Goal: Entertainment & Leisure: Consume media (video, audio)

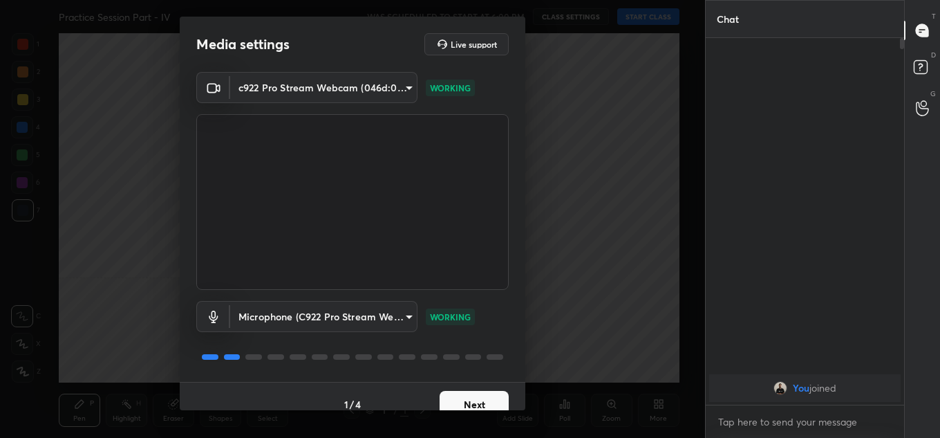
click at [471, 384] on div "1 / 4 Next" at bounding box center [353, 404] width 346 height 44
click at [471, 393] on button "Next" at bounding box center [474, 405] width 69 height 28
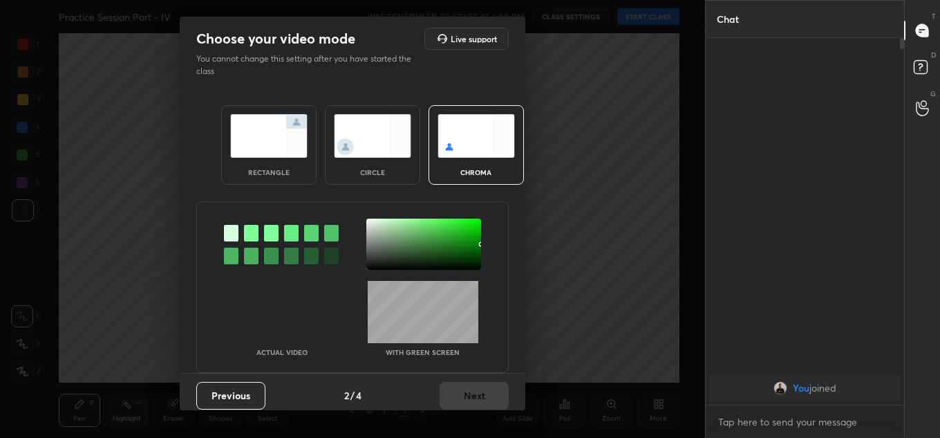
click at [257, 143] on img at bounding box center [268, 136] width 77 height 44
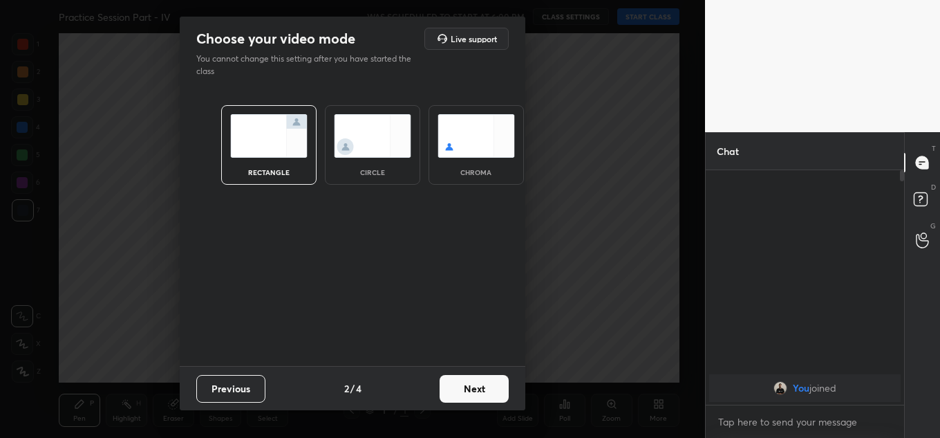
click at [502, 388] on button "Next" at bounding box center [474, 389] width 69 height 28
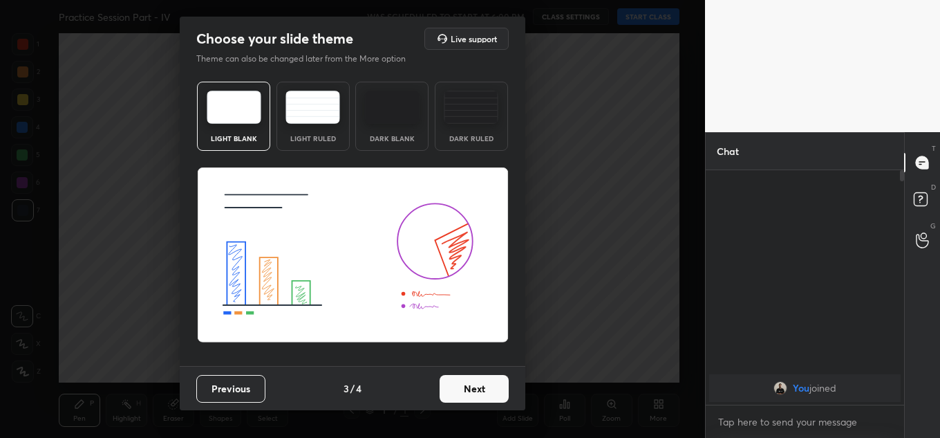
click at [502, 388] on button "Next" at bounding box center [474, 389] width 69 height 28
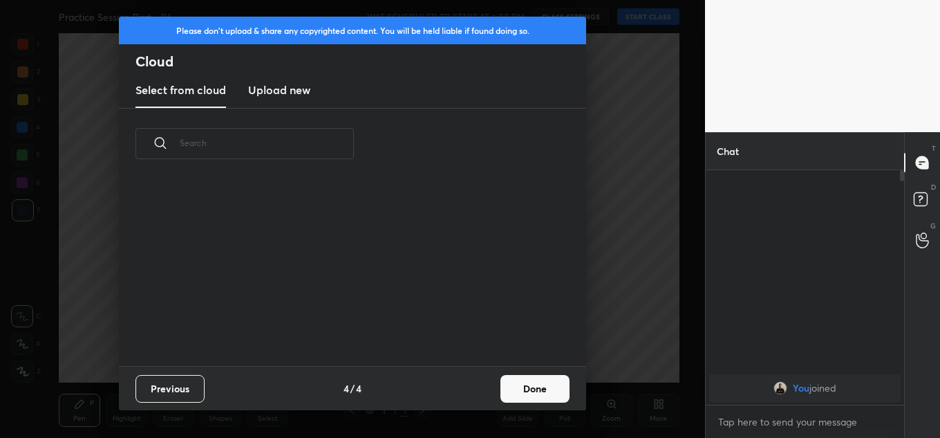
click at [544, 393] on button "Done" at bounding box center [534, 389] width 69 height 28
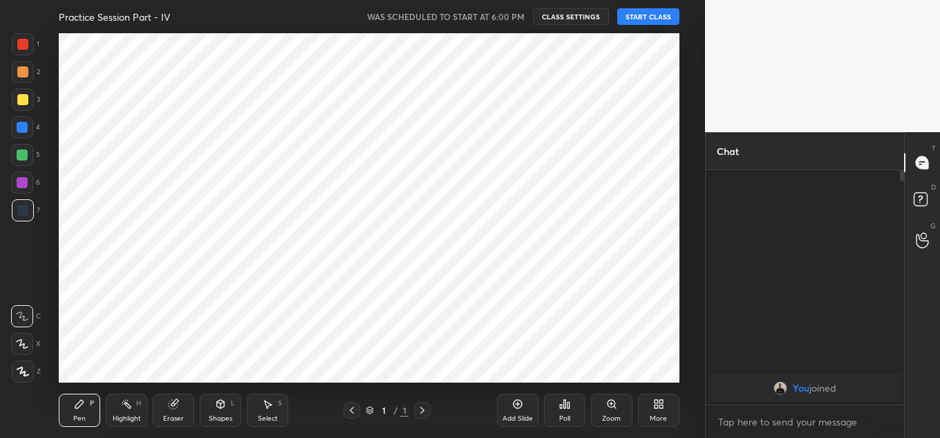
scroll to position [0, 0]
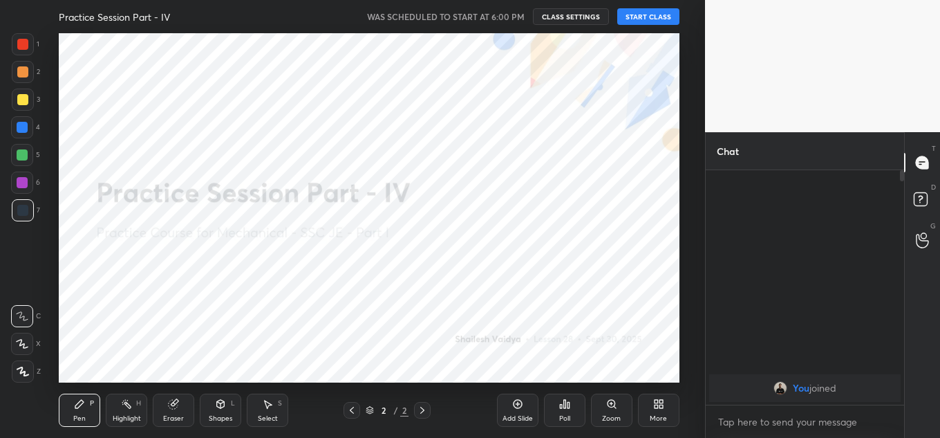
click at [662, 16] on button "START CLASS" at bounding box center [648, 16] width 62 height 17
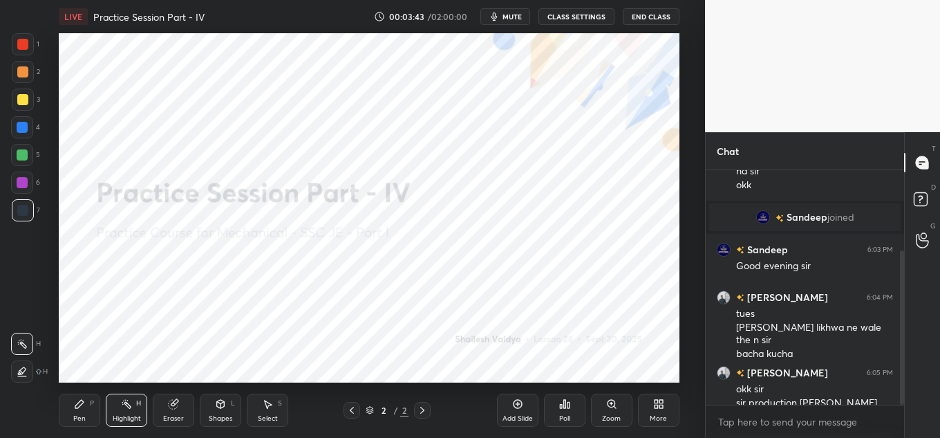
scroll to position [121, 0]
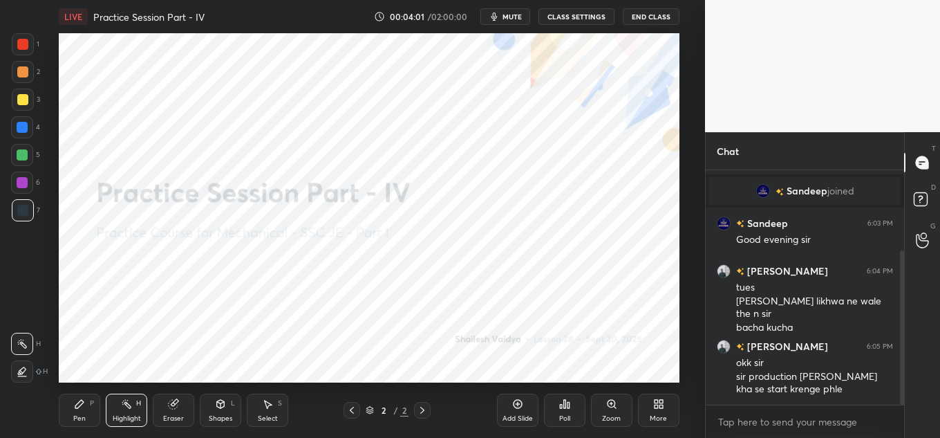
click at [494, 8] on div "LIVE Practice Session Part - IV 00:04:01 / 02:00:00 mute CLASS SETTINGS End Cla…" at bounding box center [369, 16] width 621 height 33
click at [496, 11] on icon "button" at bounding box center [494, 16] width 11 height 11
click at [512, 22] on button "unmute" at bounding box center [505, 16] width 50 height 17
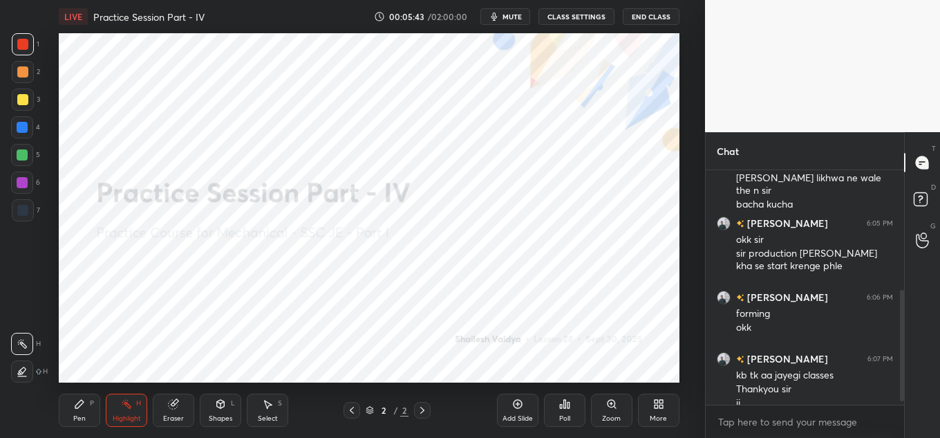
scroll to position [258, 0]
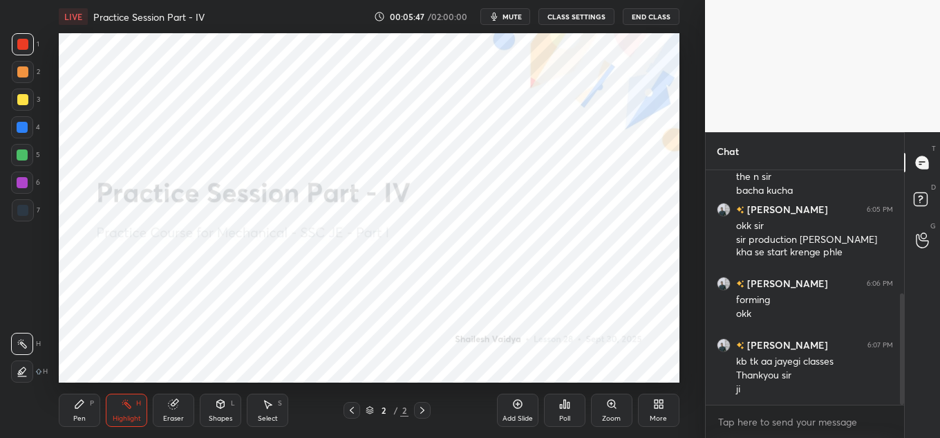
click at [661, 14] on button "End Class" at bounding box center [651, 16] width 57 height 17
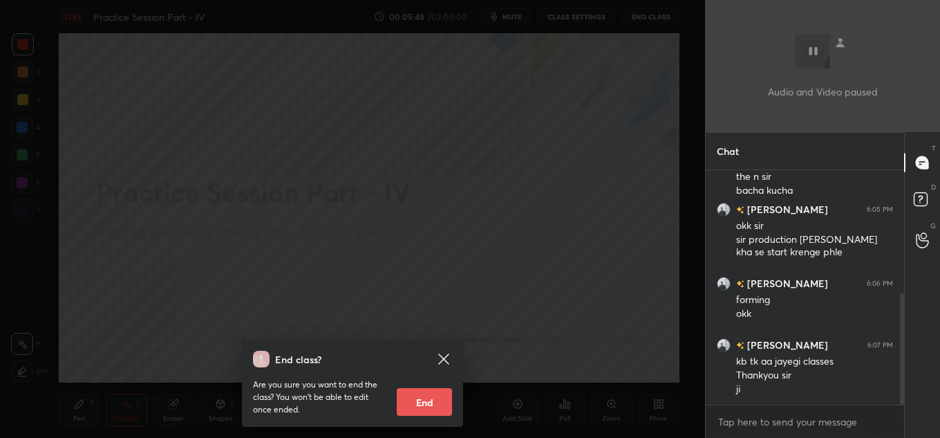
click at [447, 386] on div "Are you sure you want to end the class? You won’t be able to edit once ended. E…" at bounding box center [352, 391] width 199 height 48
click at [444, 397] on button "End" at bounding box center [424, 402] width 55 height 28
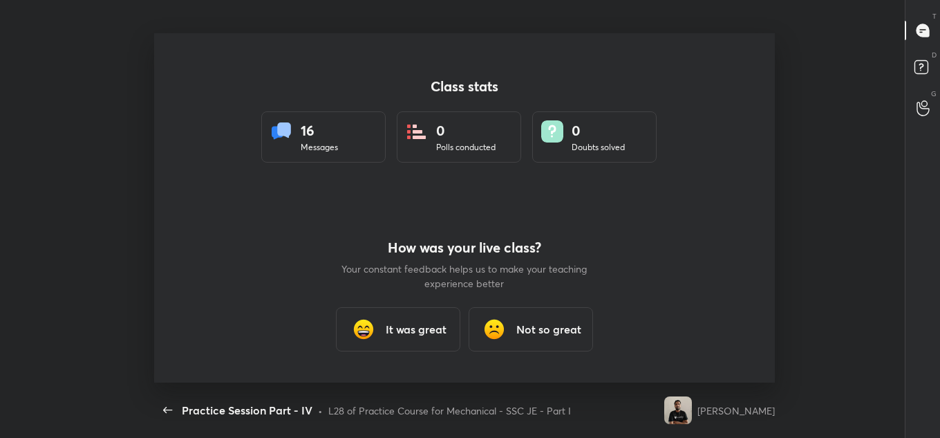
scroll to position [68773, 68238]
click at [402, 323] on h3 "It was great" at bounding box center [416, 329] width 61 height 17
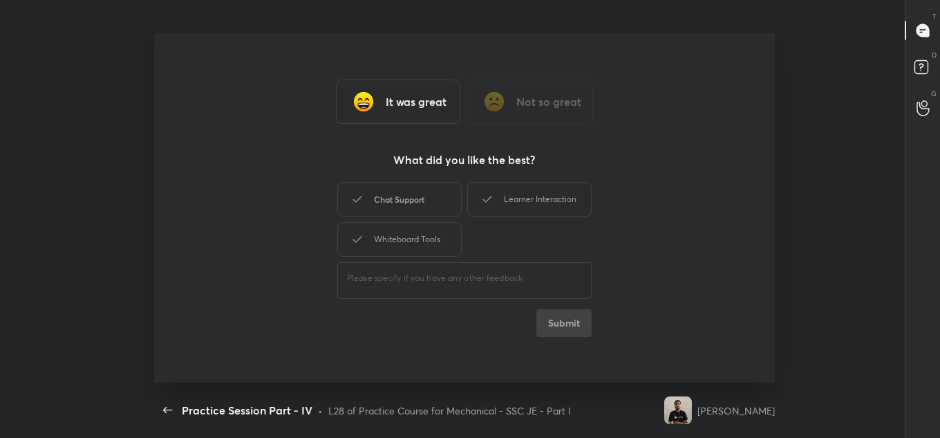
click at [409, 205] on div "Chat Support" at bounding box center [399, 199] width 124 height 35
click at [412, 234] on div "Whiteboard Tools" at bounding box center [399, 239] width 124 height 35
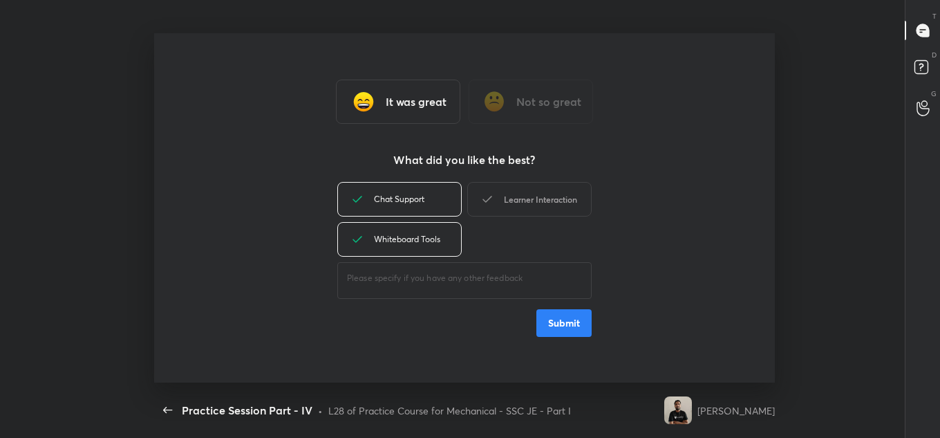
click at [564, 209] on div "Learner Interaction" at bounding box center [529, 199] width 124 height 35
click at [566, 310] on button "Submit" at bounding box center [563, 323] width 55 height 28
